Goal: Task Accomplishment & Management: Complete application form

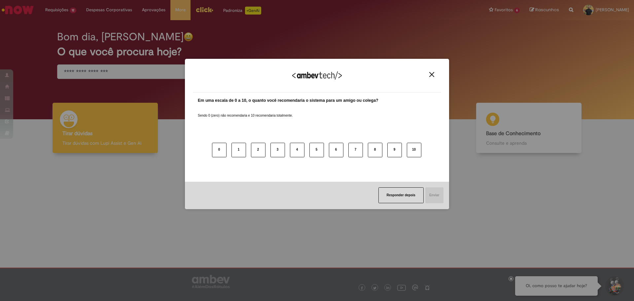
click at [432, 74] on img "Close" at bounding box center [431, 74] width 5 height 5
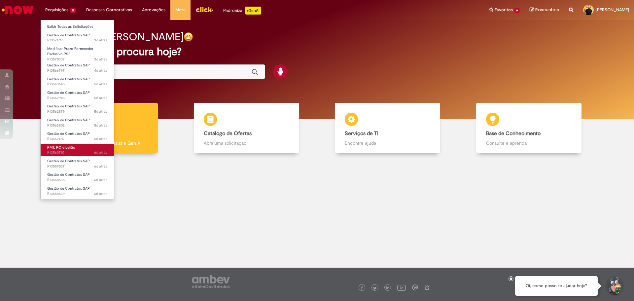
click at [78, 149] on link "PMT, PO e Leilão 6d atrás 6 dias atrás R13560710" at bounding box center [77, 150] width 73 height 12
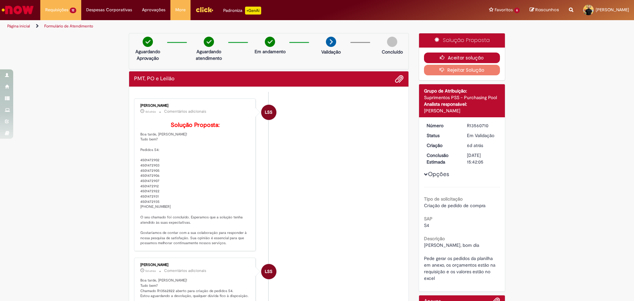
click at [450, 59] on button "Aceitar solução" at bounding box center [462, 58] width 76 height 11
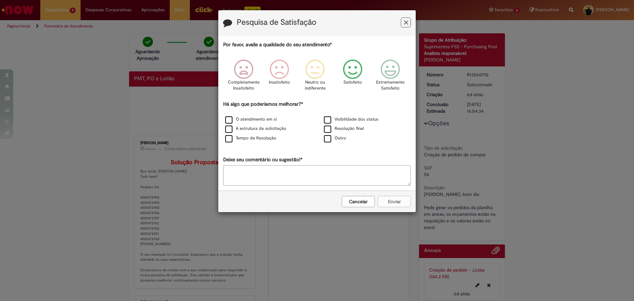
click at [361, 71] on icon "Feedback" at bounding box center [353, 69] width 25 height 20
drag, startPoint x: 241, startPoint y: 131, endPoint x: 252, endPoint y: 138, distance: 13.5
click at [241, 131] on label "A estrutura da solicitação" at bounding box center [255, 129] width 61 height 6
click at [391, 202] on button "Enviar" at bounding box center [394, 201] width 33 height 11
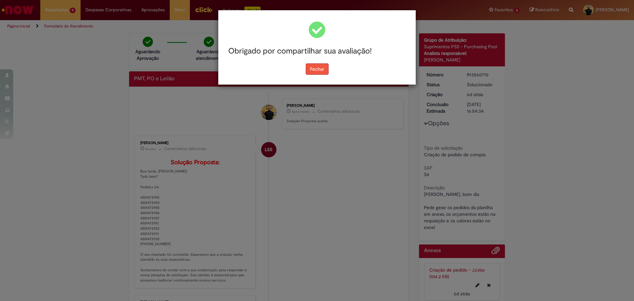
click at [316, 70] on button "Fechar" at bounding box center [317, 68] width 23 height 11
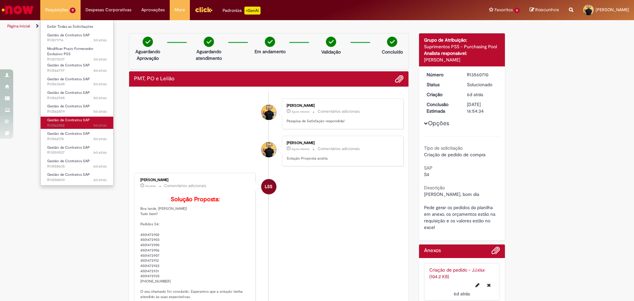
click at [67, 124] on span "5d atrás 5 dias atrás R13562802" at bounding box center [76, 125] width 59 height 5
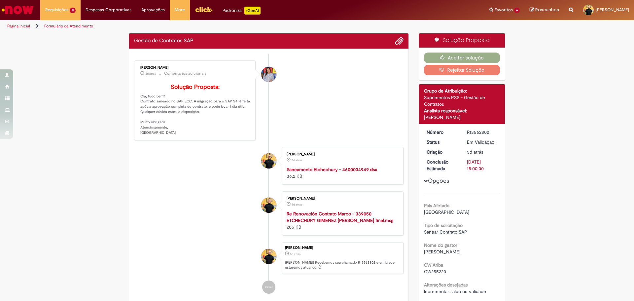
click at [303, 122] on li "[PERSON_NAME] 3d atrás 3 dias atrás Comentários adicionais Solução Proposta: Ol…" at bounding box center [269, 100] width 270 height 80
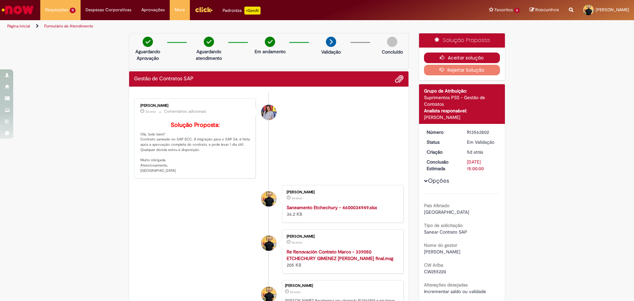
click at [478, 54] on button "Aceitar solução" at bounding box center [462, 58] width 76 height 11
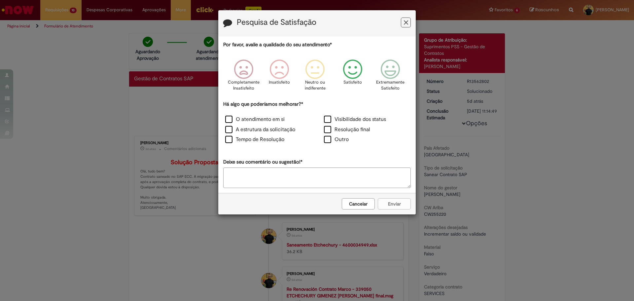
click at [351, 72] on icon "Feedback" at bounding box center [353, 69] width 25 height 20
click at [239, 119] on label "O atendimento em si" at bounding box center [254, 120] width 59 height 8
click at [399, 207] on button "Enviar" at bounding box center [394, 203] width 33 height 11
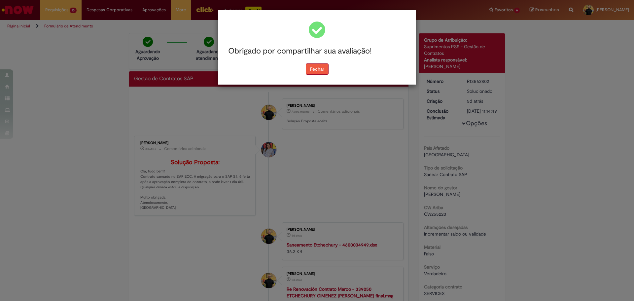
click at [311, 71] on button "Fechar" at bounding box center [317, 68] width 23 height 11
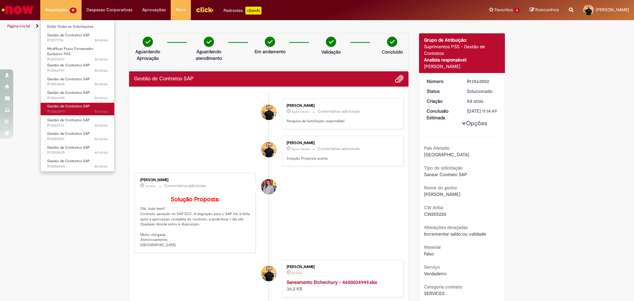
click at [75, 108] on span "Gestão de Contratos SAP" at bounding box center [68, 106] width 43 height 5
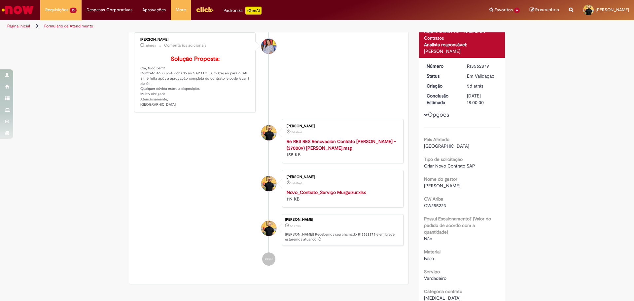
scroll to position [231, 0]
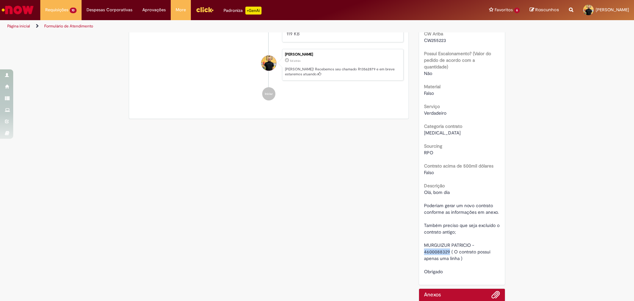
drag, startPoint x: 447, startPoint y: 250, endPoint x: 422, endPoint y: 252, distance: 25.5
click at [424, 252] on span "Olá, bom dia Poderiam gerar um novo contrato conforme as informações em anexo. …" at bounding box center [462, 231] width 77 height 85
copy span "4600088329"
